Goal: Navigation & Orientation: Find specific page/section

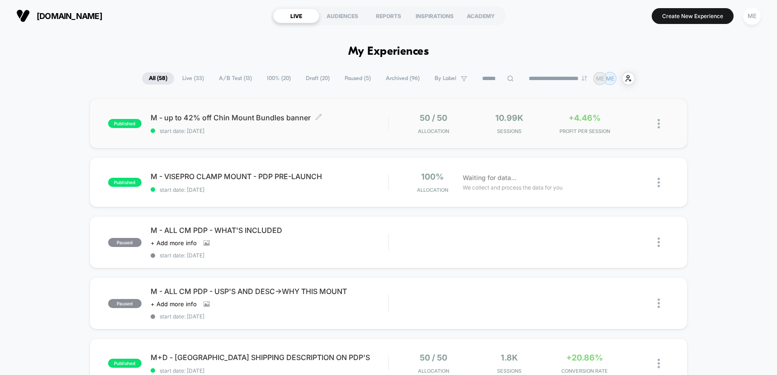
click at [377, 118] on span "M - up to 42% off Chin Mount Bundles banner Click to edit experience details" at bounding box center [270, 117] width 238 height 9
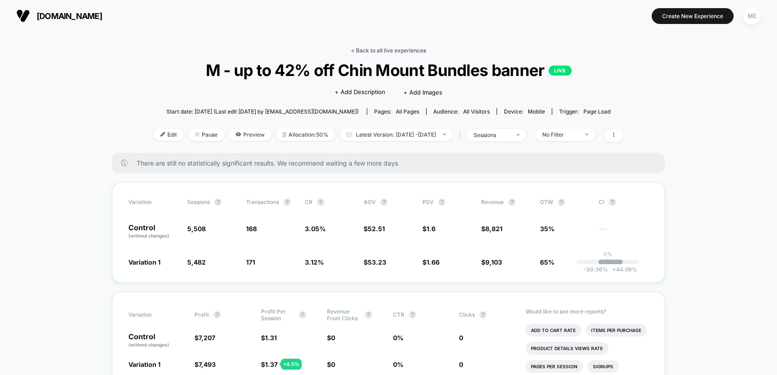
click at [376, 50] on link "< Back to all live experiences" at bounding box center [388, 50] width 75 height 7
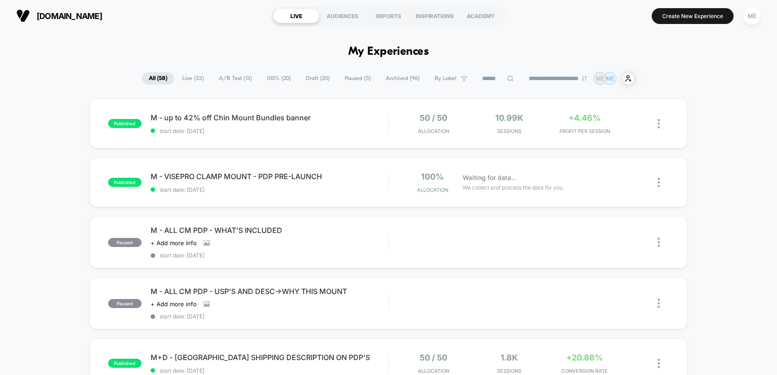
click at [312, 78] on span "Draft ( 20 )" at bounding box center [318, 78] width 38 height 12
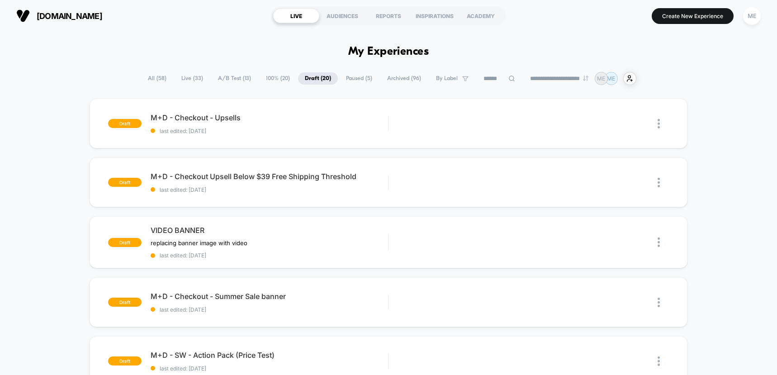
click at [239, 77] on span "A/B Test ( 13 )" at bounding box center [234, 78] width 47 height 12
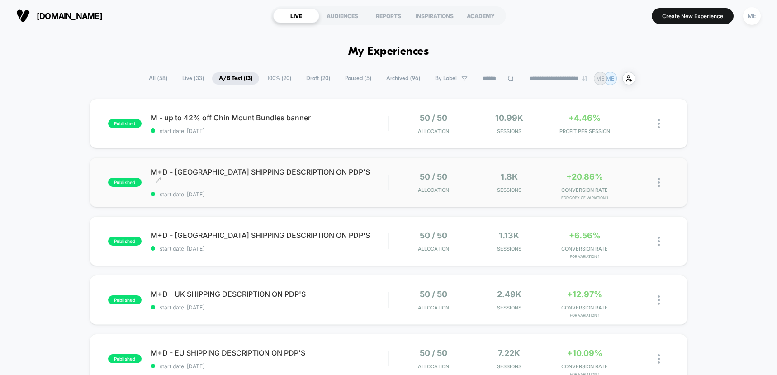
click at [375, 178] on span "M+D - [GEOGRAPHIC_DATA] SHIPPING DESCRIPTION ON PDP'S Click to edit experience …" at bounding box center [270, 176] width 238 height 18
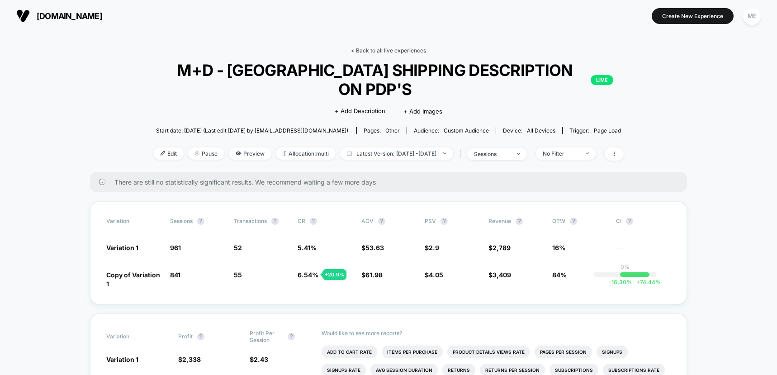
click at [386, 48] on link "< Back to all live experiences" at bounding box center [388, 50] width 75 height 7
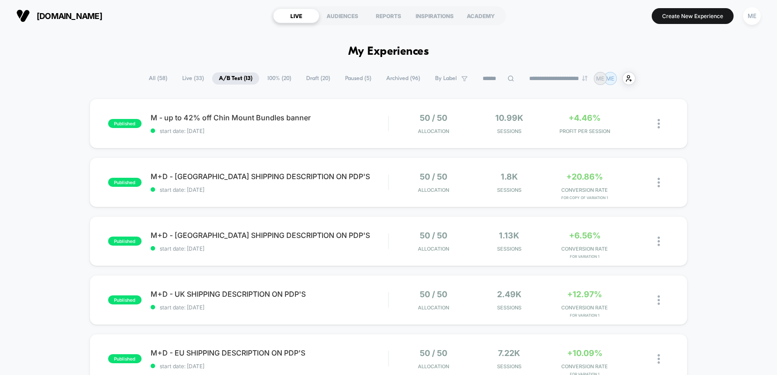
click at [155, 76] on span "All ( 58 )" at bounding box center [158, 78] width 32 height 12
